Goal: Transaction & Acquisition: Purchase product/service

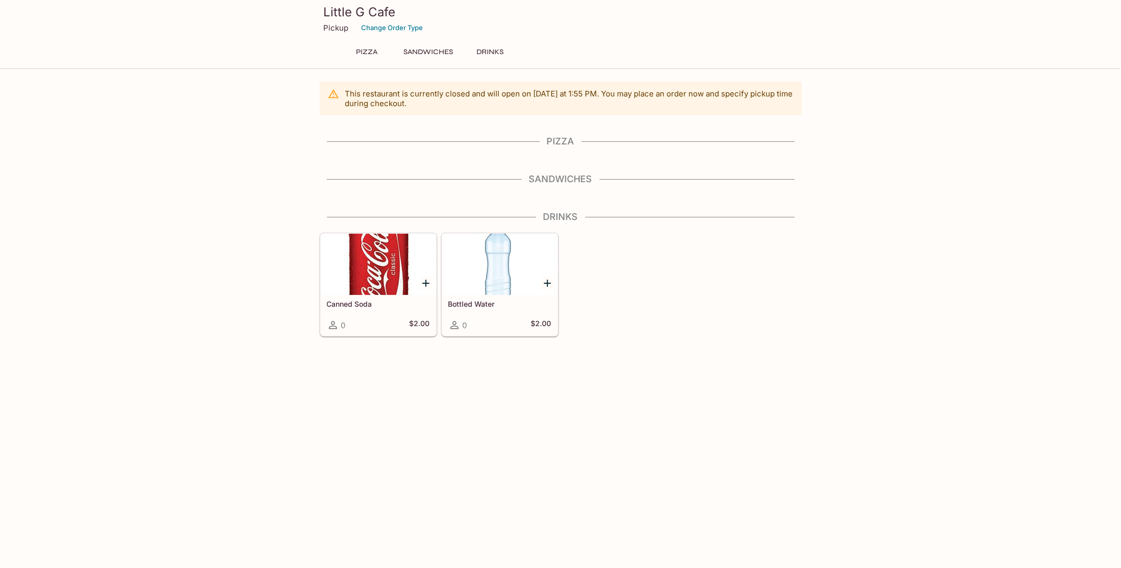
click at [556, 147] on h4 "Pizza" at bounding box center [561, 141] width 482 height 11
click at [556, 141] on h4 "Pizza" at bounding box center [561, 141] width 482 height 11
click at [368, 45] on button "Pizza" at bounding box center [367, 52] width 46 height 14
click at [366, 49] on button "Pizza" at bounding box center [367, 52] width 46 height 14
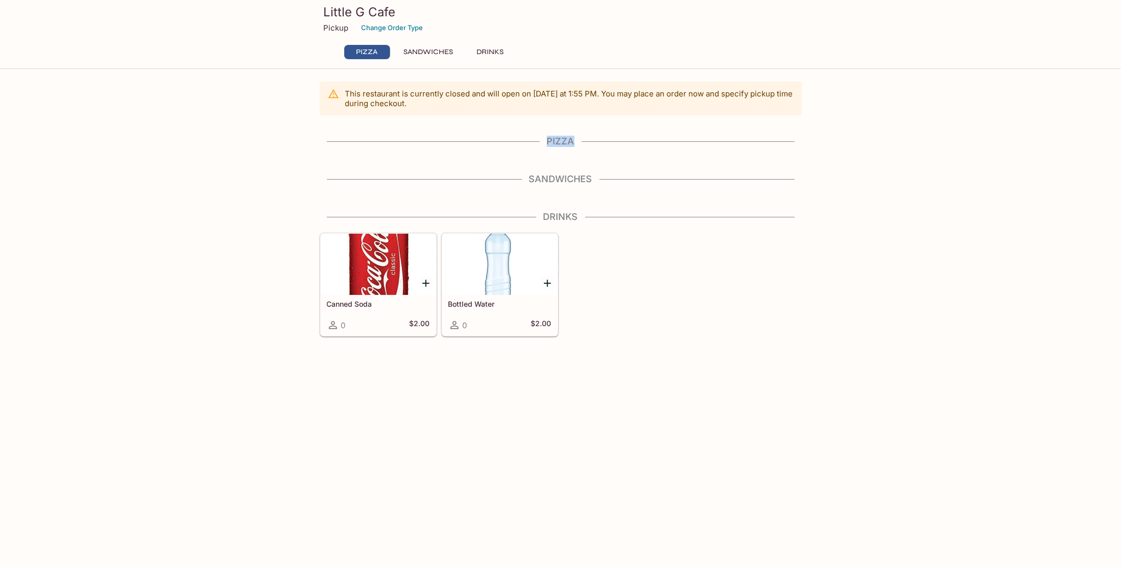
click at [366, 49] on button "Pizza" at bounding box center [367, 52] width 46 height 14
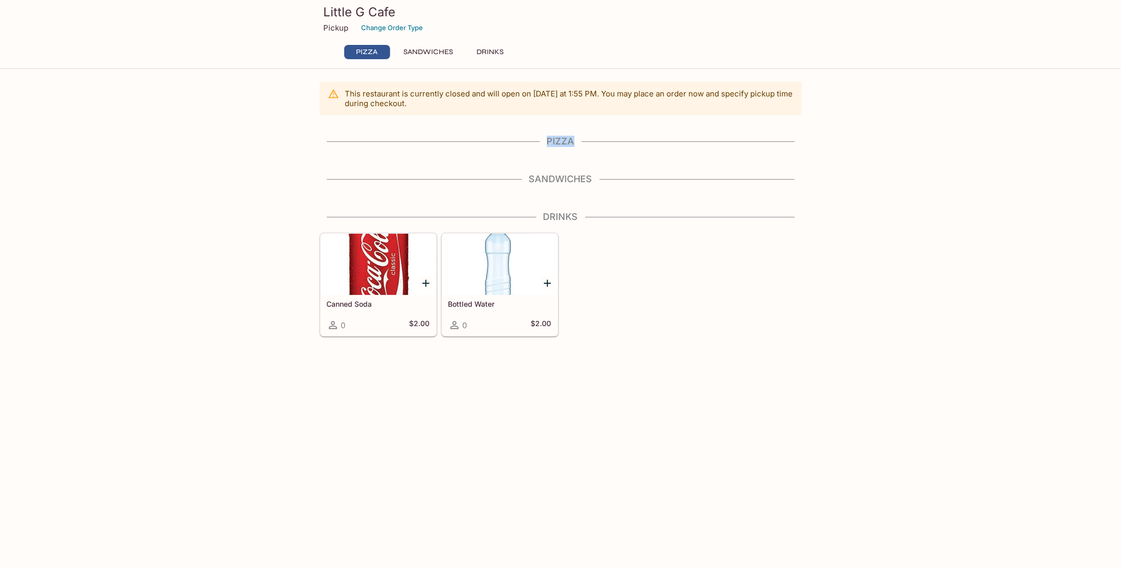
click at [417, 48] on button "Sandwiches" at bounding box center [428, 52] width 61 height 14
click at [385, 27] on button "Change Order Type" at bounding box center [392, 28] width 71 height 16
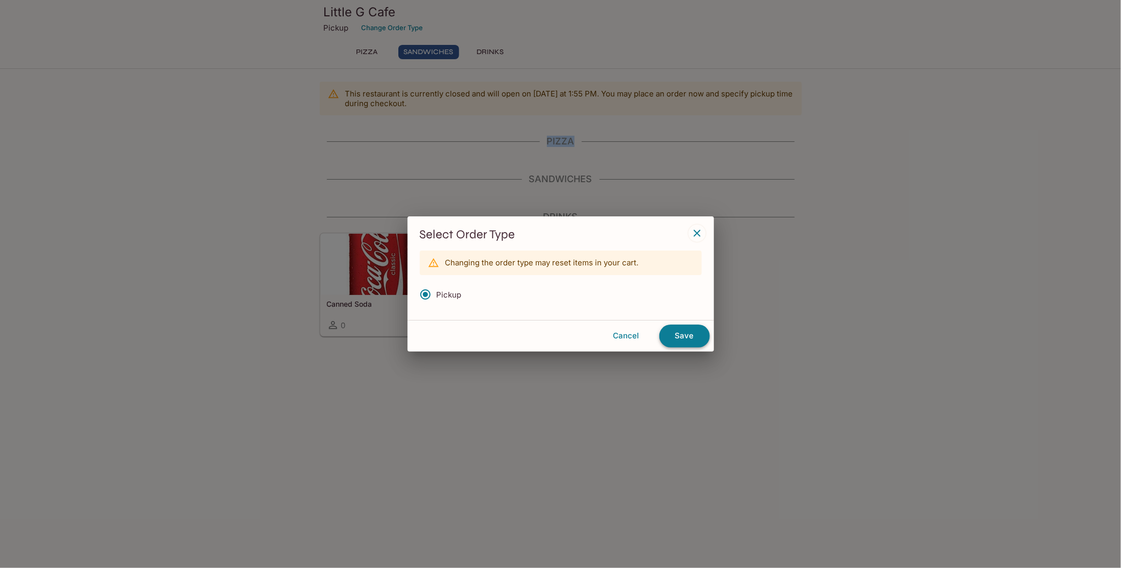
click at [680, 338] on button "Save" at bounding box center [684, 336] width 51 height 22
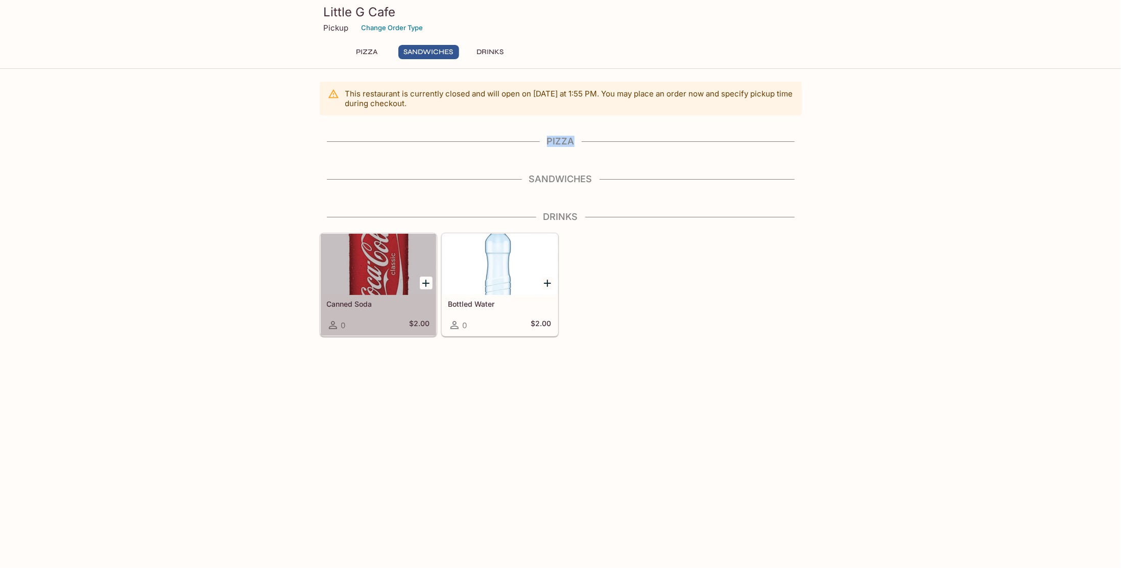
click at [387, 254] on div at bounding box center [378, 264] width 115 height 61
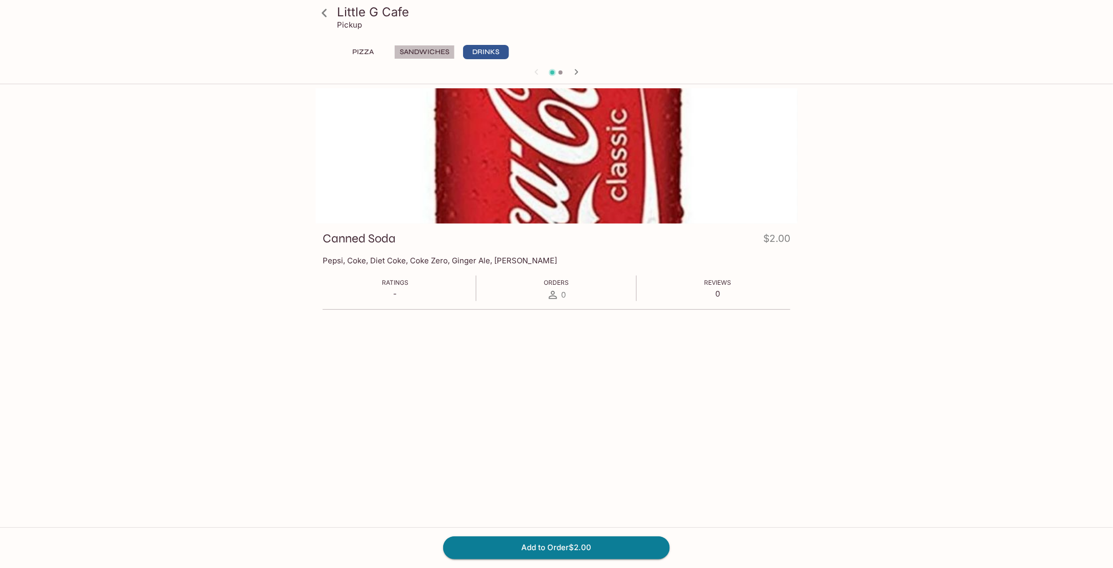
click at [409, 51] on button "Sandwiches" at bounding box center [424, 52] width 61 height 14
click at [354, 52] on button "Pizza" at bounding box center [363, 52] width 46 height 14
click at [321, 13] on icon at bounding box center [324, 13] width 18 height 18
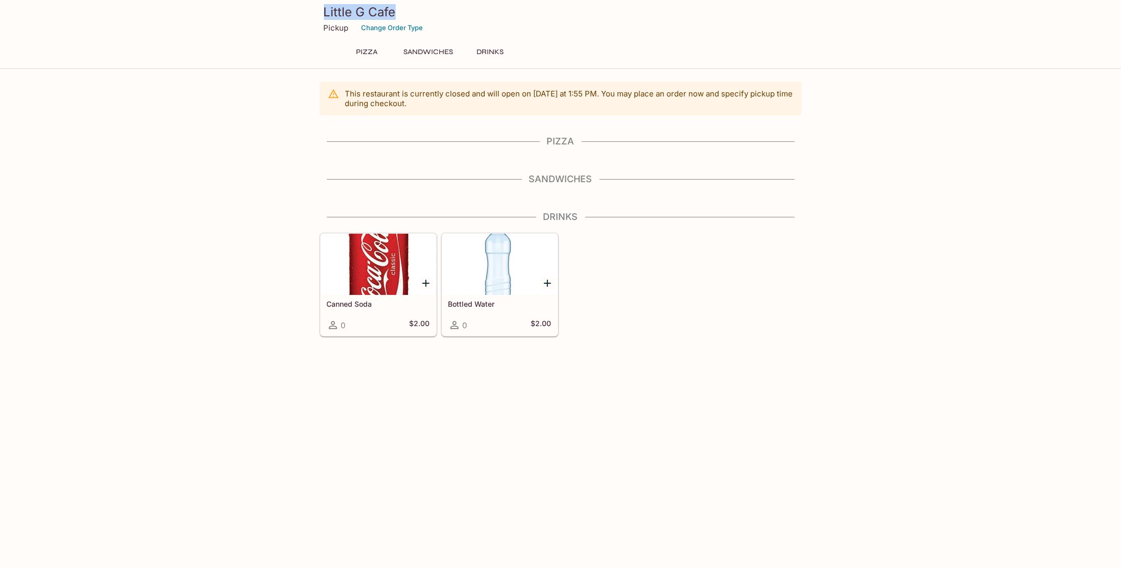
drag, startPoint x: 399, startPoint y: 6, endPoint x: 315, endPoint y: 5, distance: 83.7
click at [315, 5] on div "Little G Cafe Pickup Change Order Type" at bounding box center [560, 20] width 490 height 41
copy h3 "Little G Cafe"
